Goal: Subscribe to service/newsletter

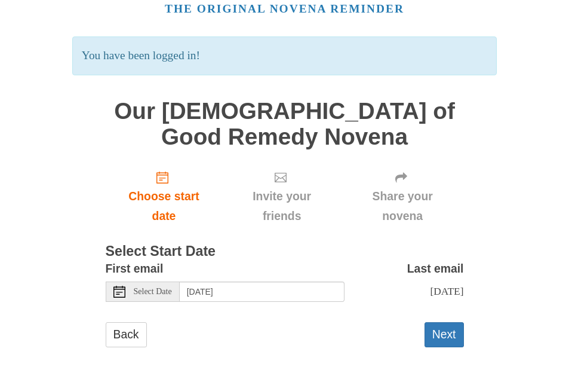
scroll to position [68, 0]
click at [448, 332] on button "Next" at bounding box center [444, 334] width 39 height 24
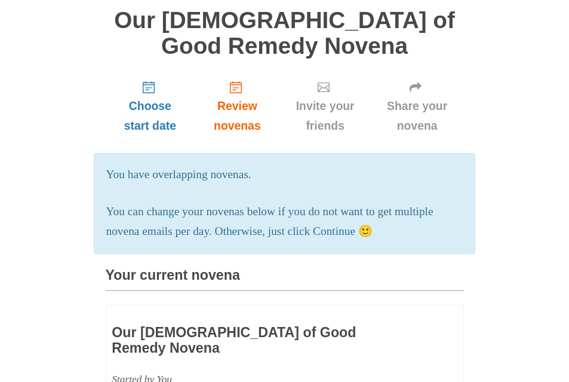
scroll to position [90, 0]
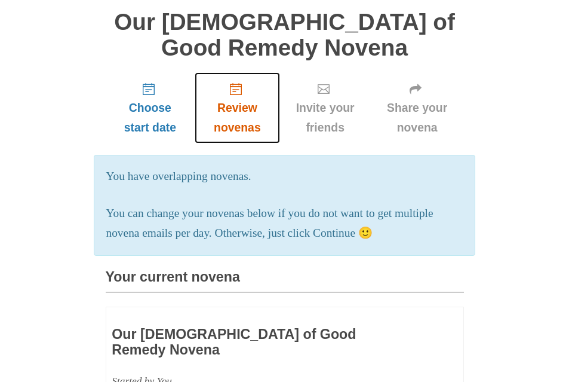
click at [229, 86] on link "Review novenas" at bounding box center [237, 107] width 85 height 71
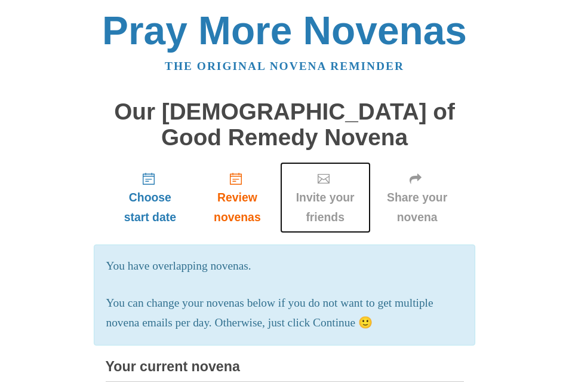
click at [320, 197] on span "Invite your friends" at bounding box center [325, 207] width 67 height 39
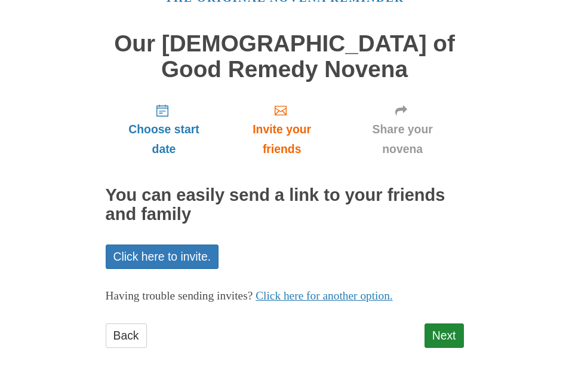
scroll to position [69, 0]
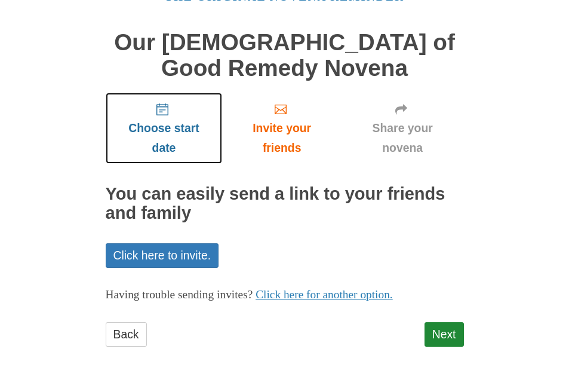
click at [159, 125] on span "Choose start date" at bounding box center [164, 137] width 93 height 39
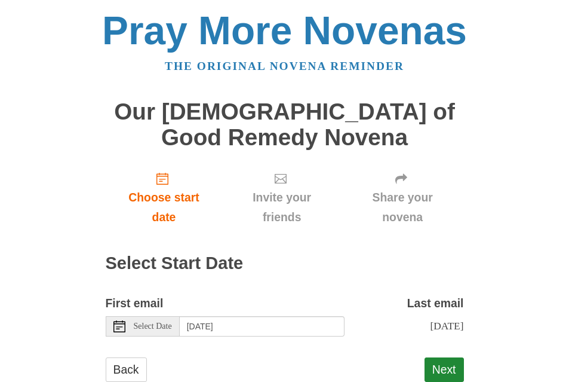
scroll to position [46, 0]
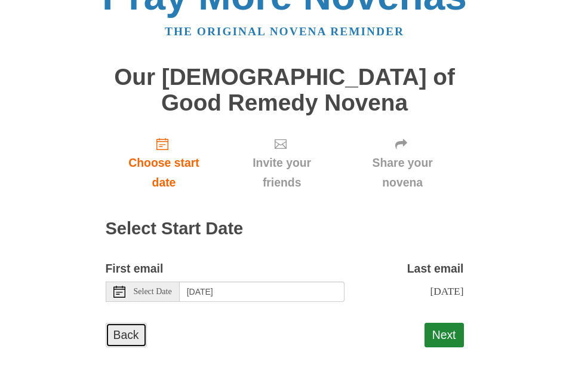
click at [130, 332] on link "Back" at bounding box center [126, 335] width 41 height 24
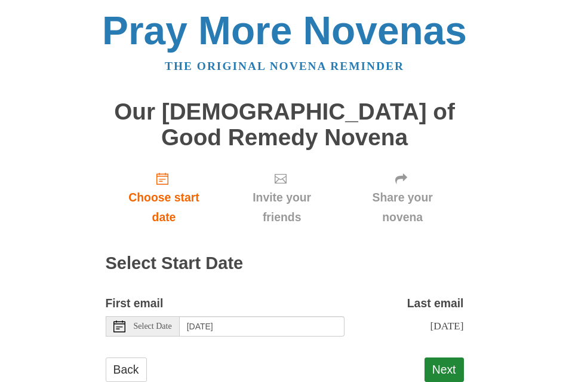
click at [116, 321] on use at bounding box center [120, 326] width 12 height 12
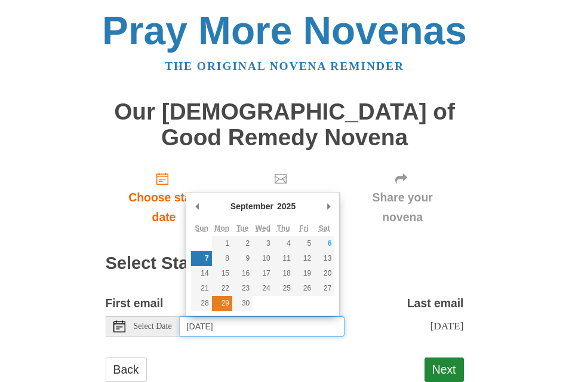
type input "Monday, September 29th"
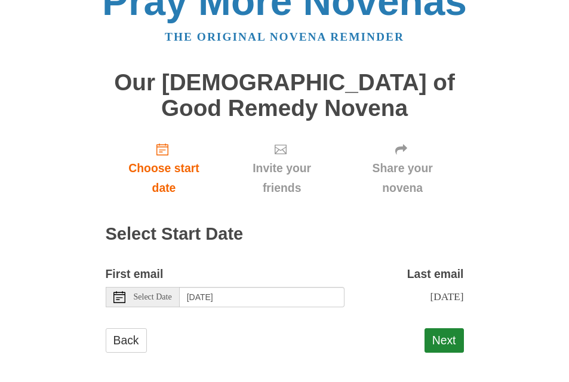
scroll to position [46, 0]
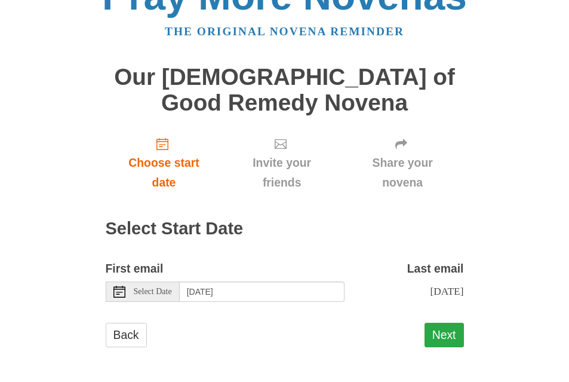
click at [449, 330] on button "Next" at bounding box center [444, 335] width 39 height 24
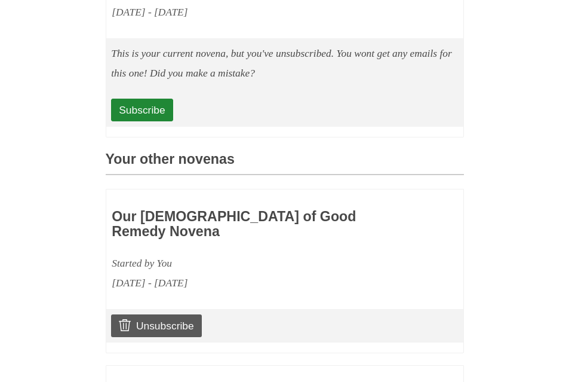
scroll to position [418, 0]
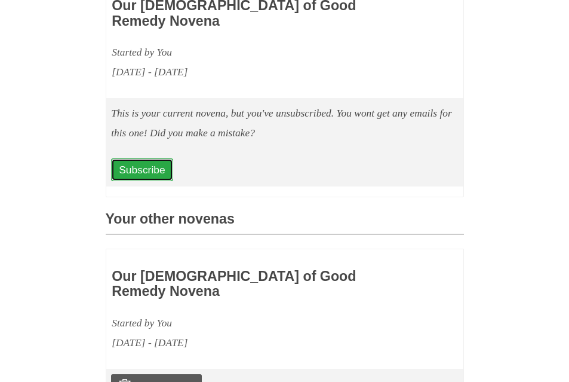
click at [144, 168] on link "Subscribe" at bounding box center [142, 169] width 62 height 23
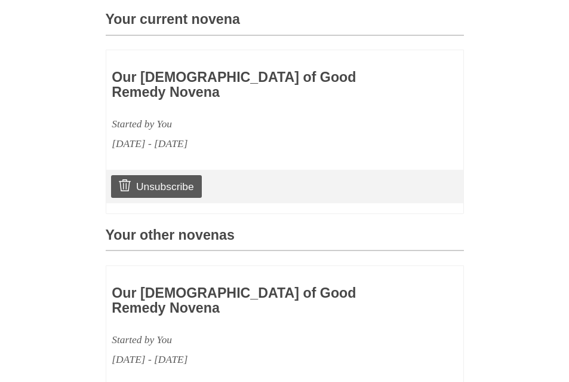
scroll to position [418, 0]
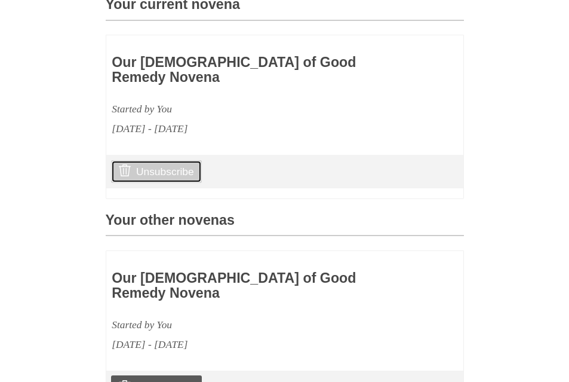
click at [159, 171] on link "Unsubscribe" at bounding box center [156, 171] width 90 height 23
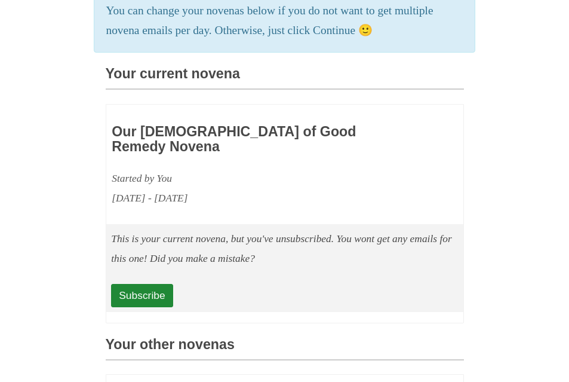
scroll to position [152, 0]
